Goal: Use online tool/utility: Utilize a website feature to perform a specific function

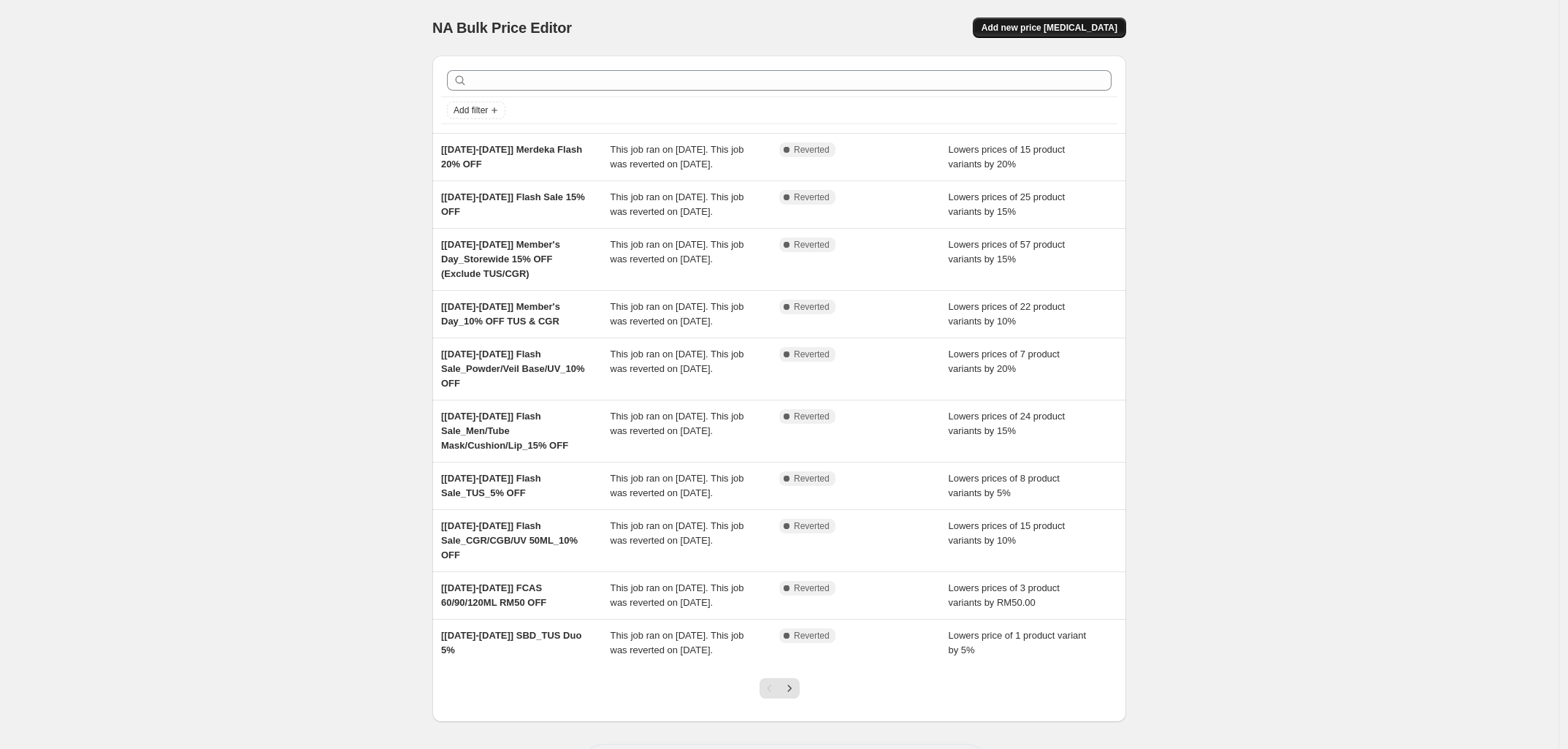
click at [1046, 29] on span "Add new price [MEDICAL_DATA]" at bounding box center [1049, 28] width 136 height 12
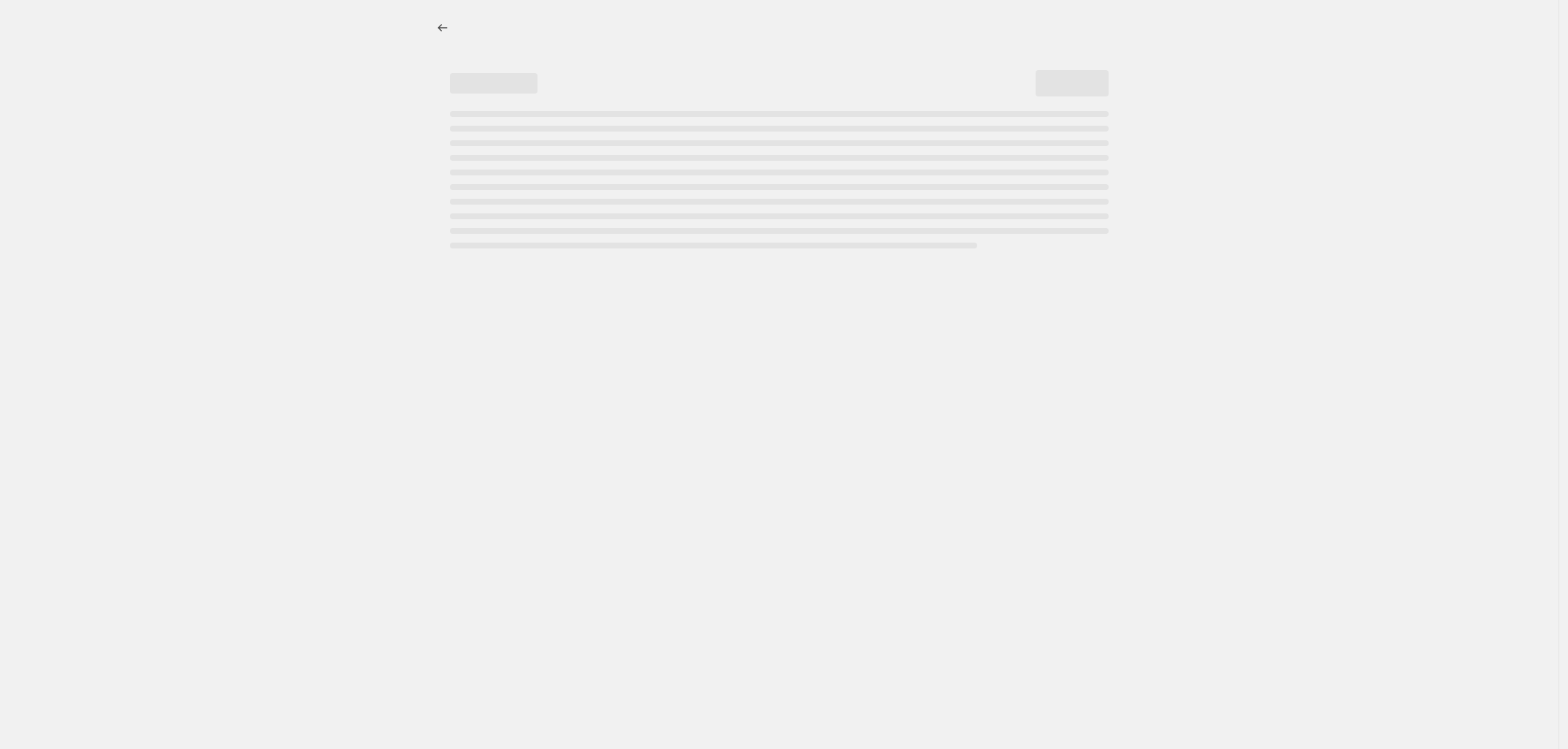
select select "percentage"
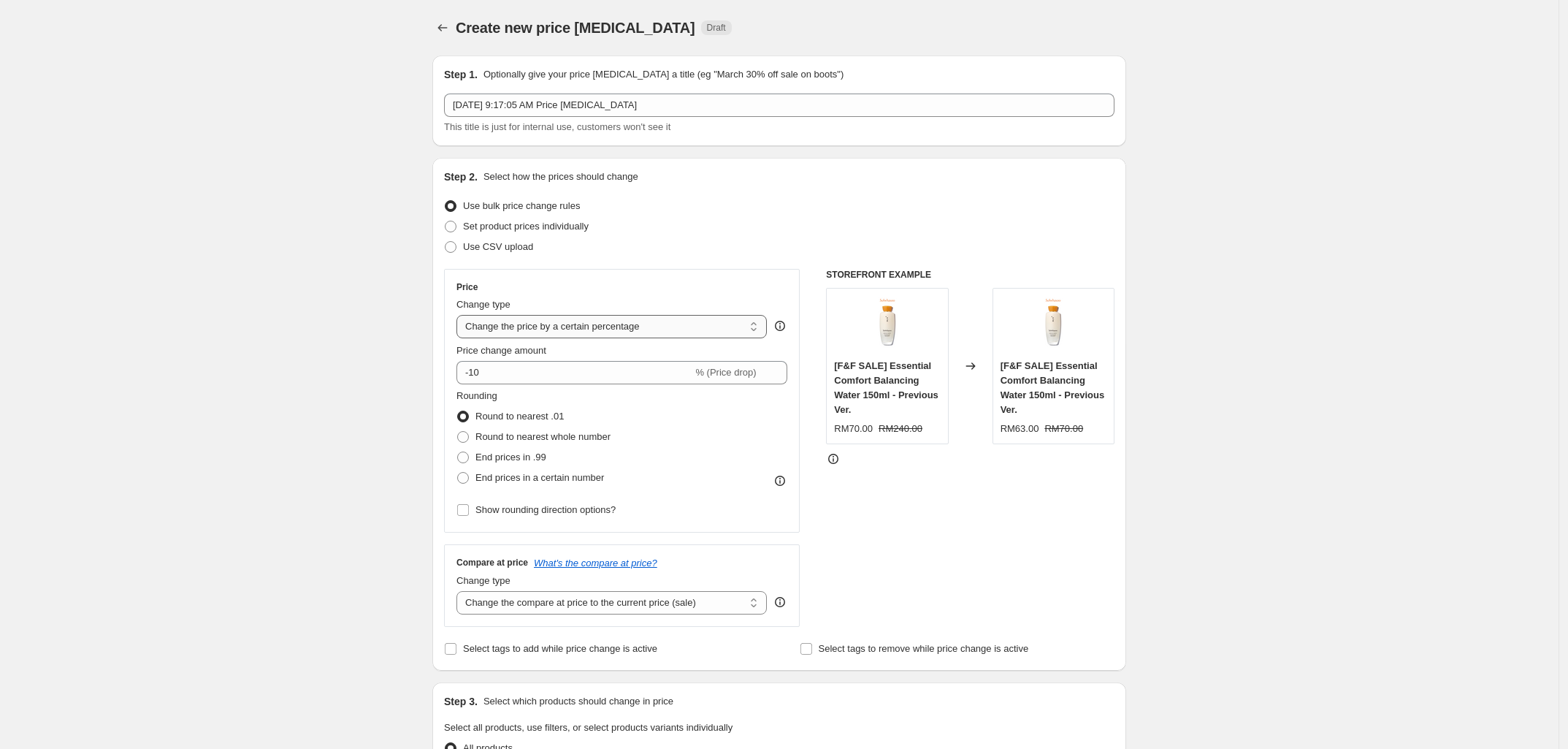
click at [604, 323] on select "Change the price to a certain amount Change the price by a certain amount Chang…" at bounding box center [611, 326] width 310 height 23
click at [363, 324] on div "Create new price [MEDICAL_DATA]. This page is ready Create new price [MEDICAL_D…" at bounding box center [779, 735] width 1559 height 1470
